Goal: Task Accomplishment & Management: Complete application form

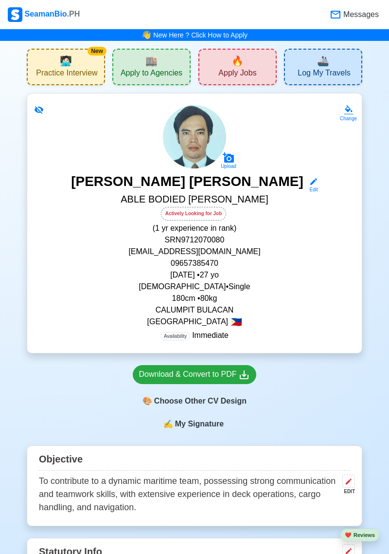
click at [239, 77] on span "Apply Jobs" at bounding box center [237, 74] width 38 height 12
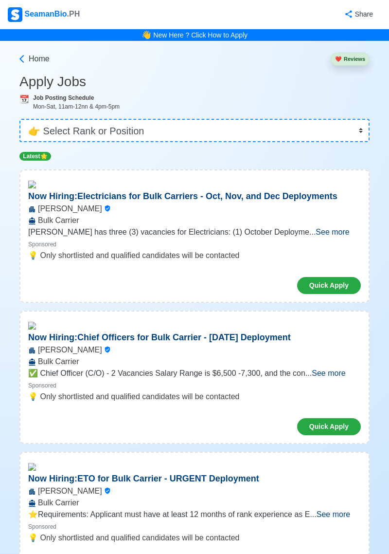
click at [331, 236] on span "See more" at bounding box center [333, 232] width 34 height 8
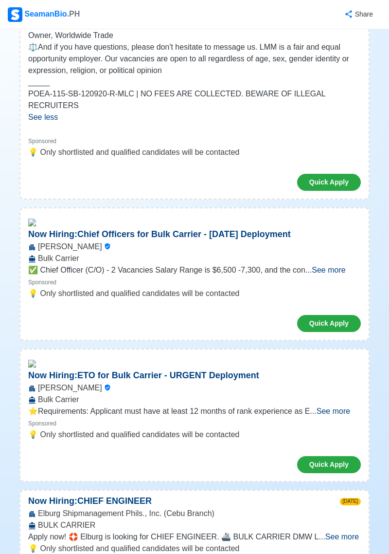
scroll to position [606, 0]
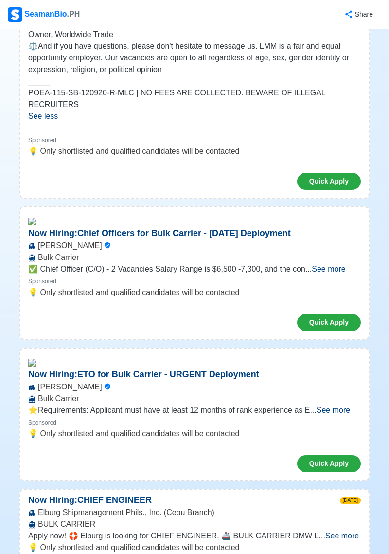
click at [342, 395] on div "[PERSON_NAME] Bulk Carrier" at bounding box center [194, 392] width 348 height 23
click at [335, 414] on span "See more" at bounding box center [334, 410] width 34 height 8
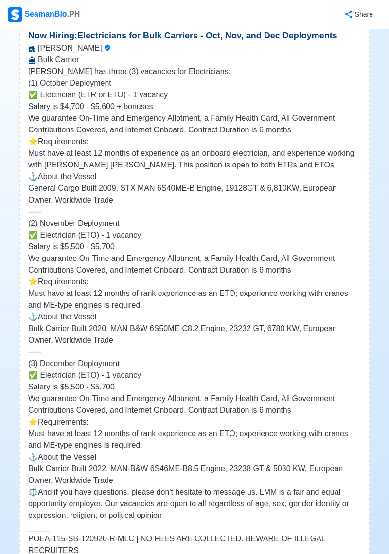
scroll to position [0, 0]
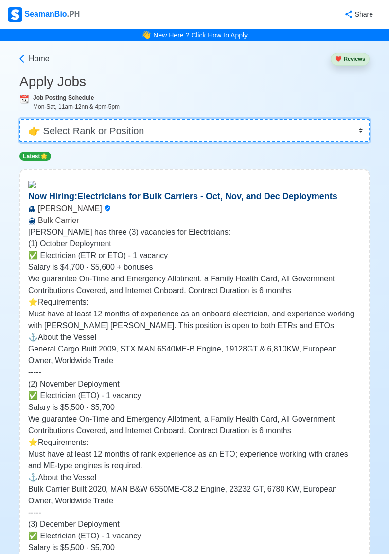
click at [47, 138] on select "👉 Select Rank or Position Master Chief Officer 2nd Officer 3rd Officer Junior O…" at bounding box center [194, 130] width 350 height 23
select select "[PERSON_NAME]"
click at [19, 119] on select "👉 Select Rank or Position Master Chief Officer 2nd Officer 3rd Officer Junior O…" at bounding box center [194, 130] width 350 height 23
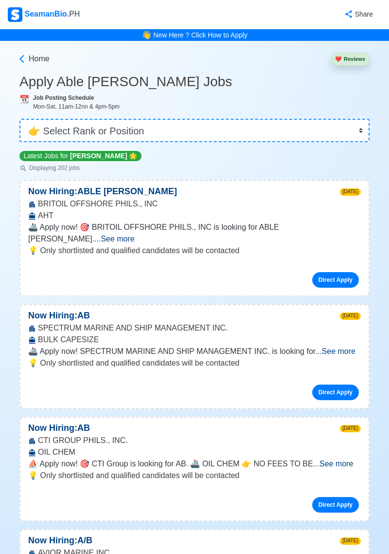
click at [134, 235] on span "See more" at bounding box center [118, 239] width 34 height 8
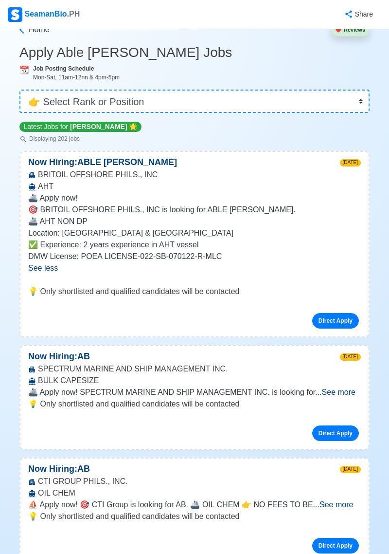
scroll to position [30, 0]
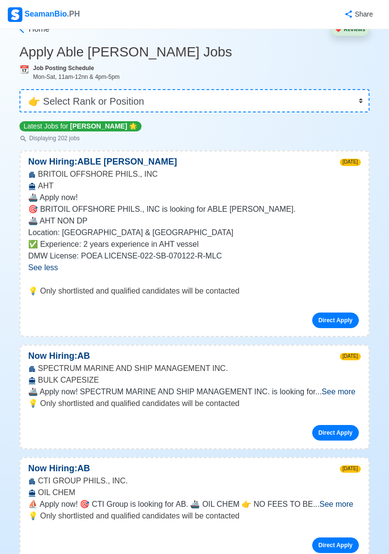
click at [332, 388] on span "See more" at bounding box center [339, 391] width 34 height 8
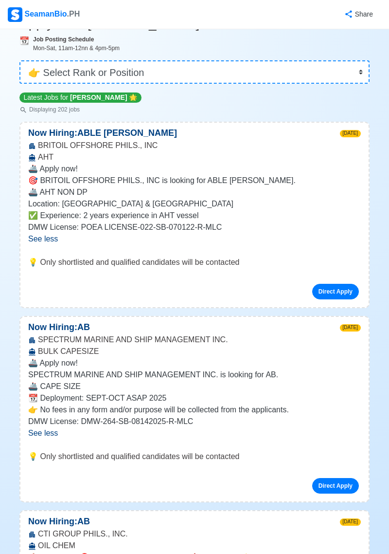
scroll to position [60, 0]
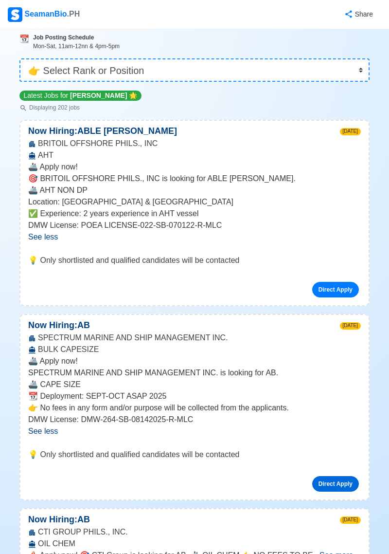
click at [330, 486] on link "Direct Apply" at bounding box center [335, 484] width 47 height 16
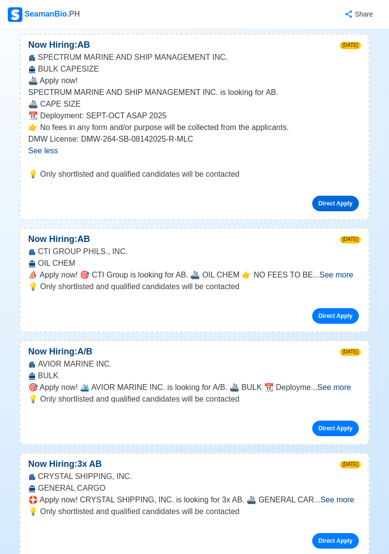
scroll to position [342, 0]
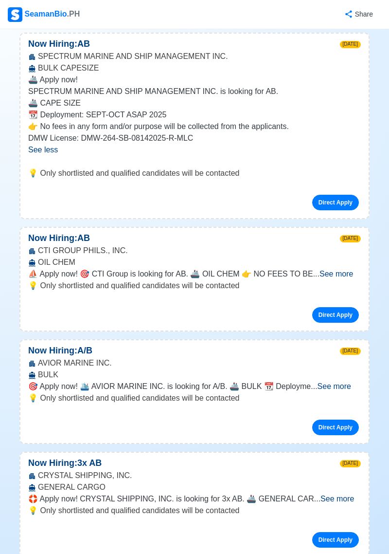
click at [346, 387] on span "See more" at bounding box center [335, 386] width 34 height 8
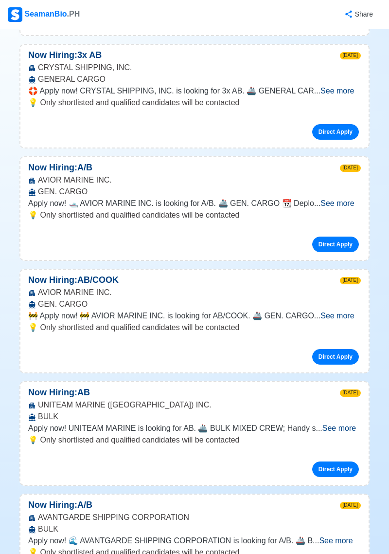
scroll to position [833, 0]
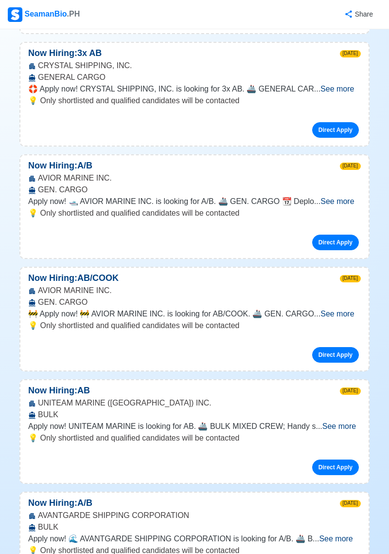
click at [342, 427] on span "See more" at bounding box center [340, 426] width 34 height 8
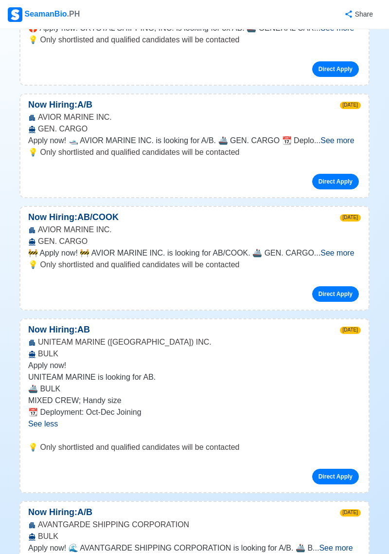
scroll to position [894, 0]
